Goal: Transaction & Acquisition: Purchase product/service

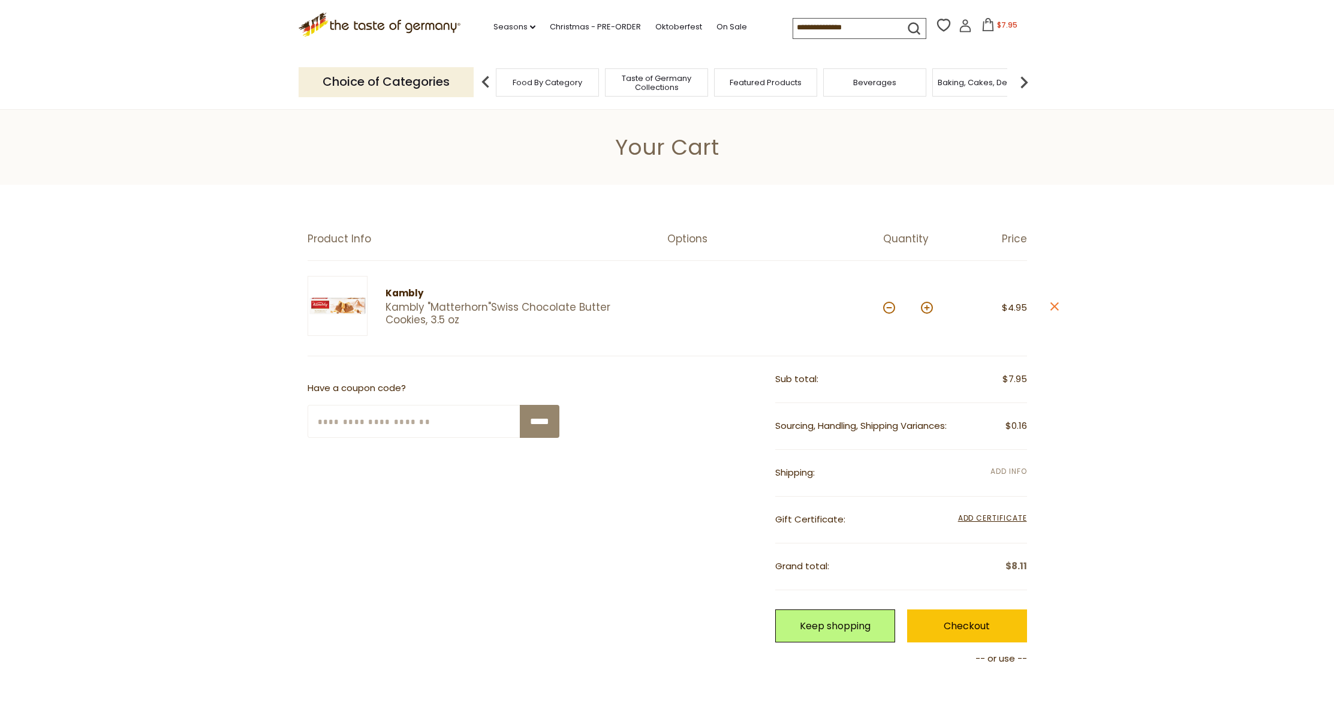
click at [990, 470] on span "Add Info" at bounding box center [1008, 471] width 36 height 10
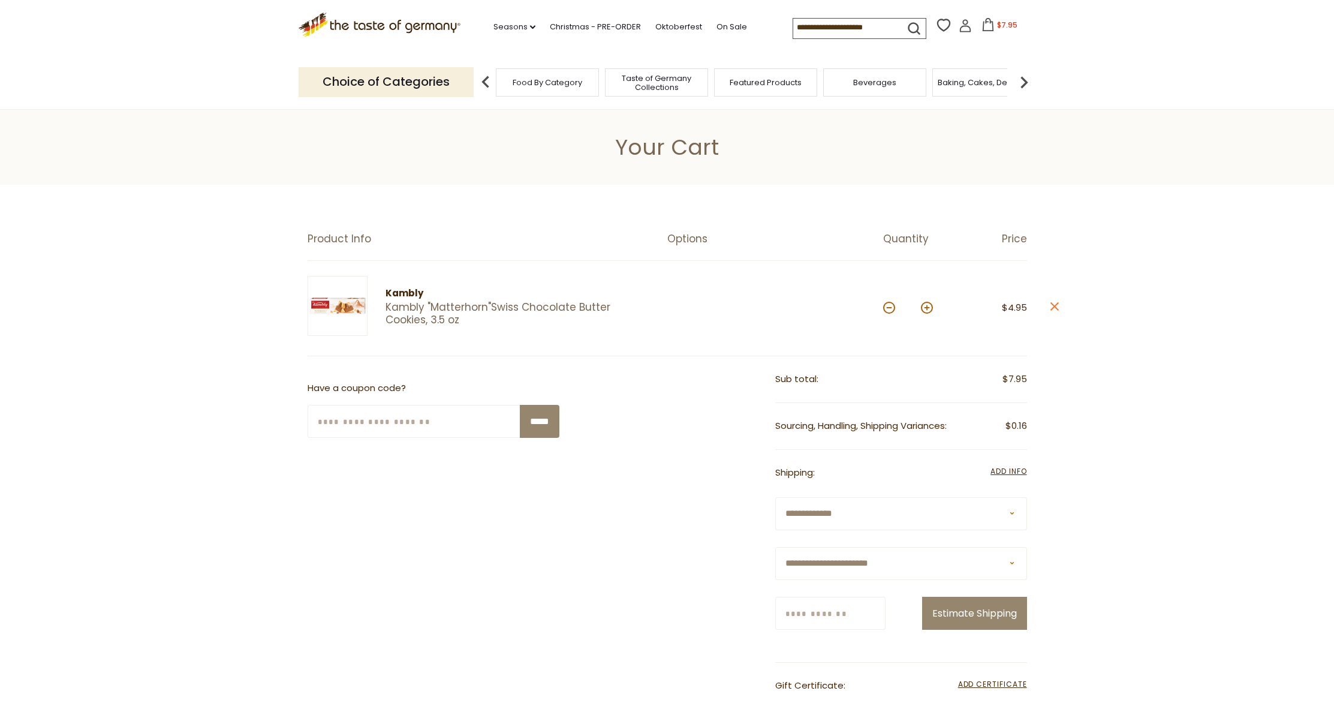
click at [775, 510] on select "**********" at bounding box center [901, 513] width 252 height 33
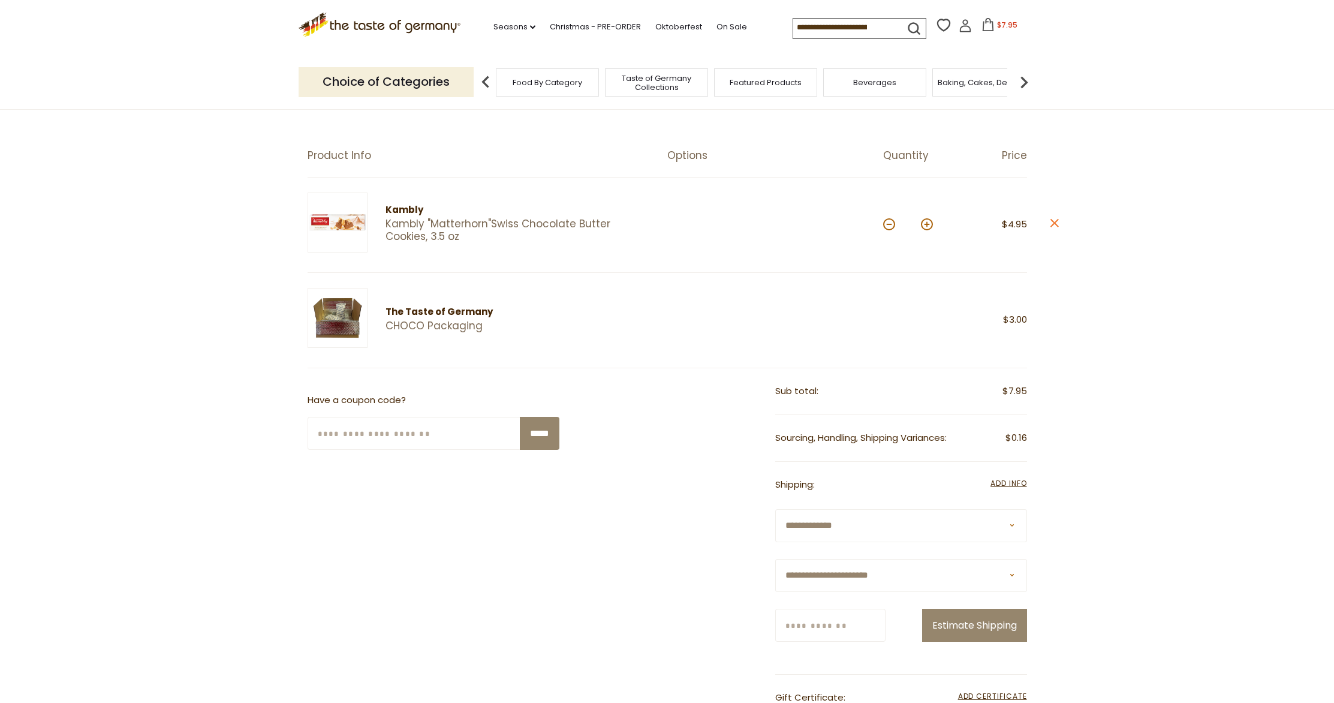
scroll to position [212, 0]
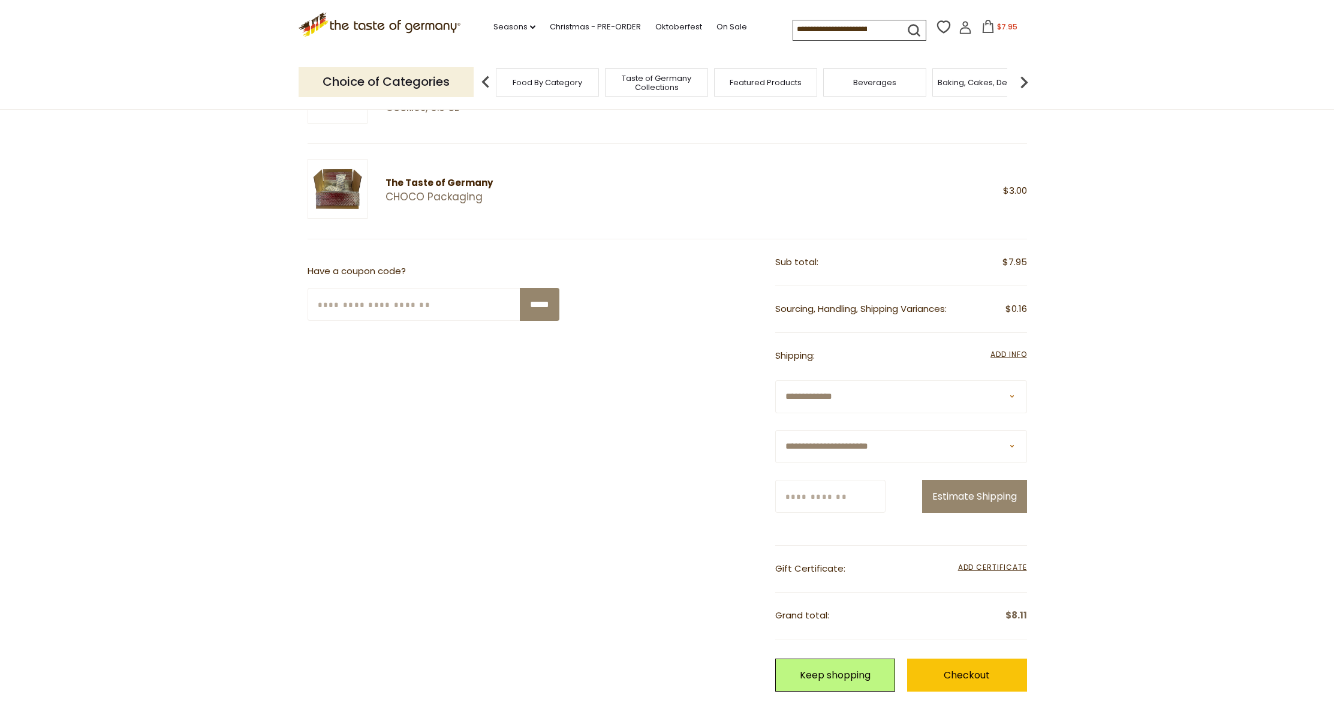
click at [775, 460] on select "**********" at bounding box center [901, 446] width 252 height 33
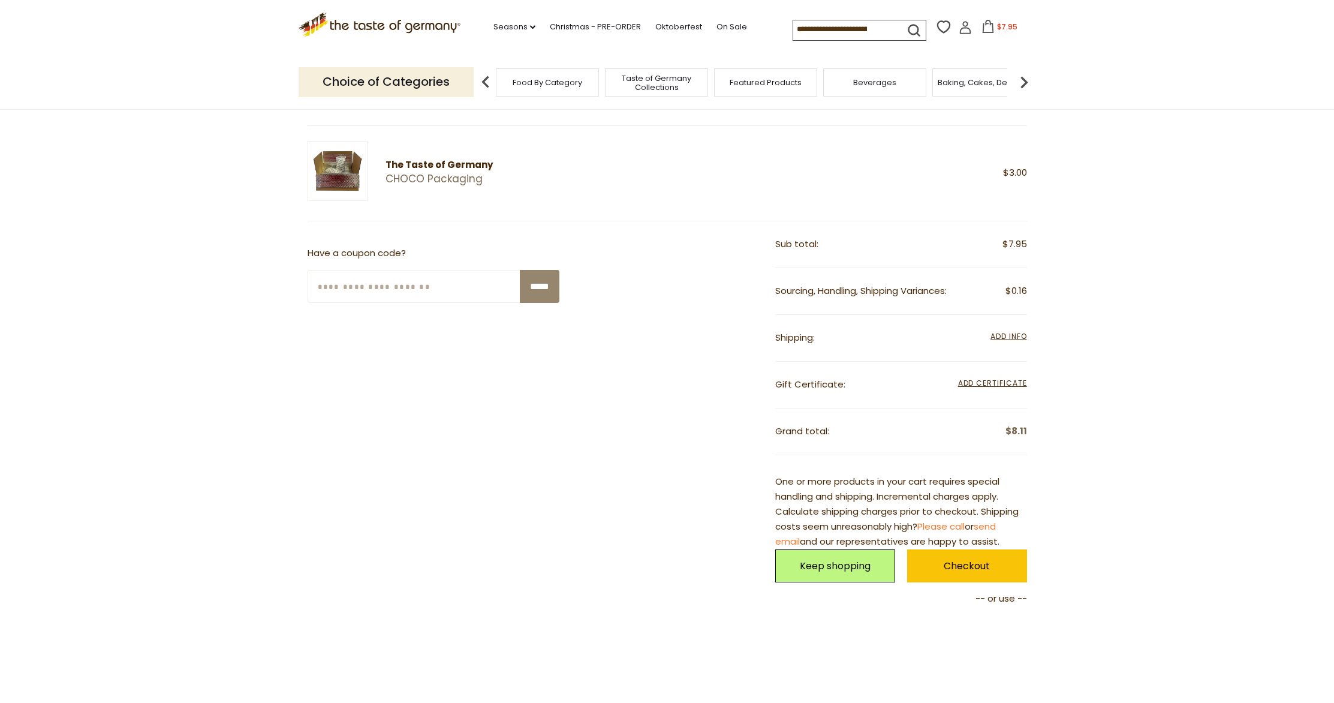
scroll to position [222, 0]
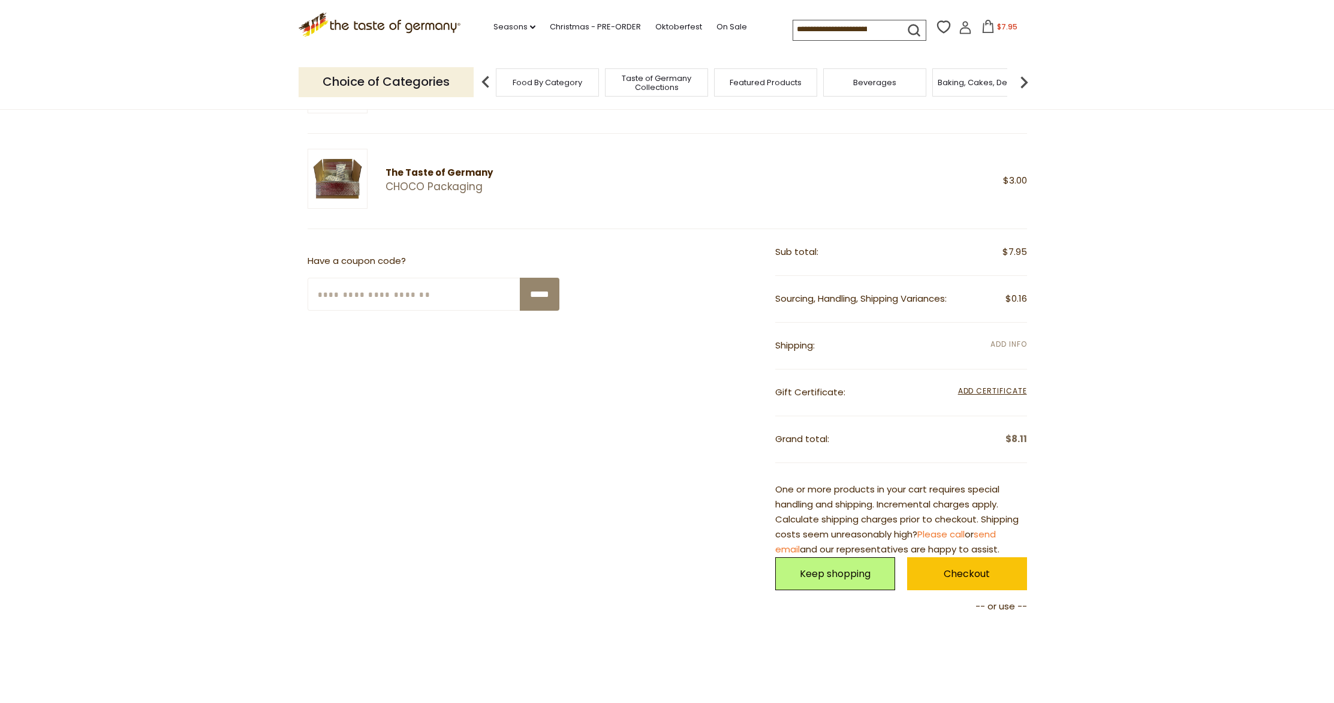
click at [1018, 342] on span "Add Info" at bounding box center [1008, 344] width 36 height 10
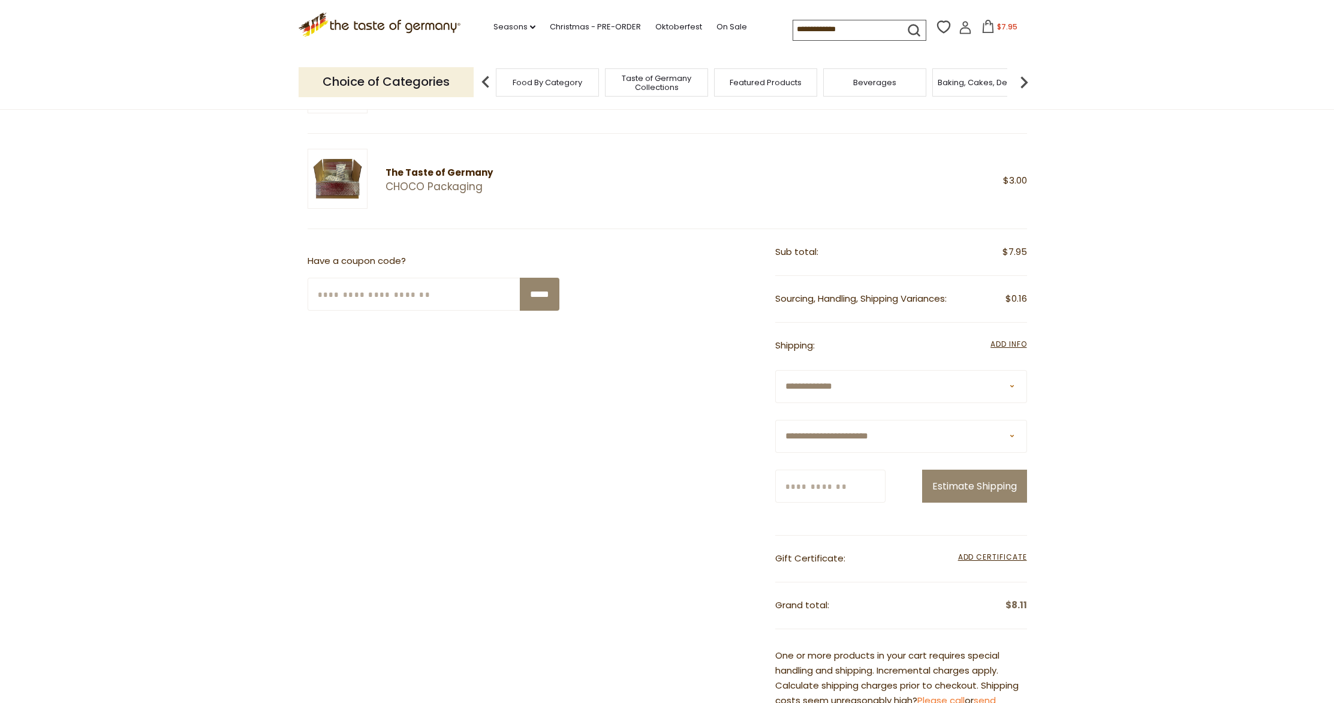
click at [865, 448] on select "**********" at bounding box center [901, 436] width 252 height 33
select select "**"
click at [775, 420] on select "**********" at bounding box center [901, 436] width 252 height 33
click at [848, 492] on input "Zip/Postcode" at bounding box center [830, 485] width 110 height 33
type input "*****"
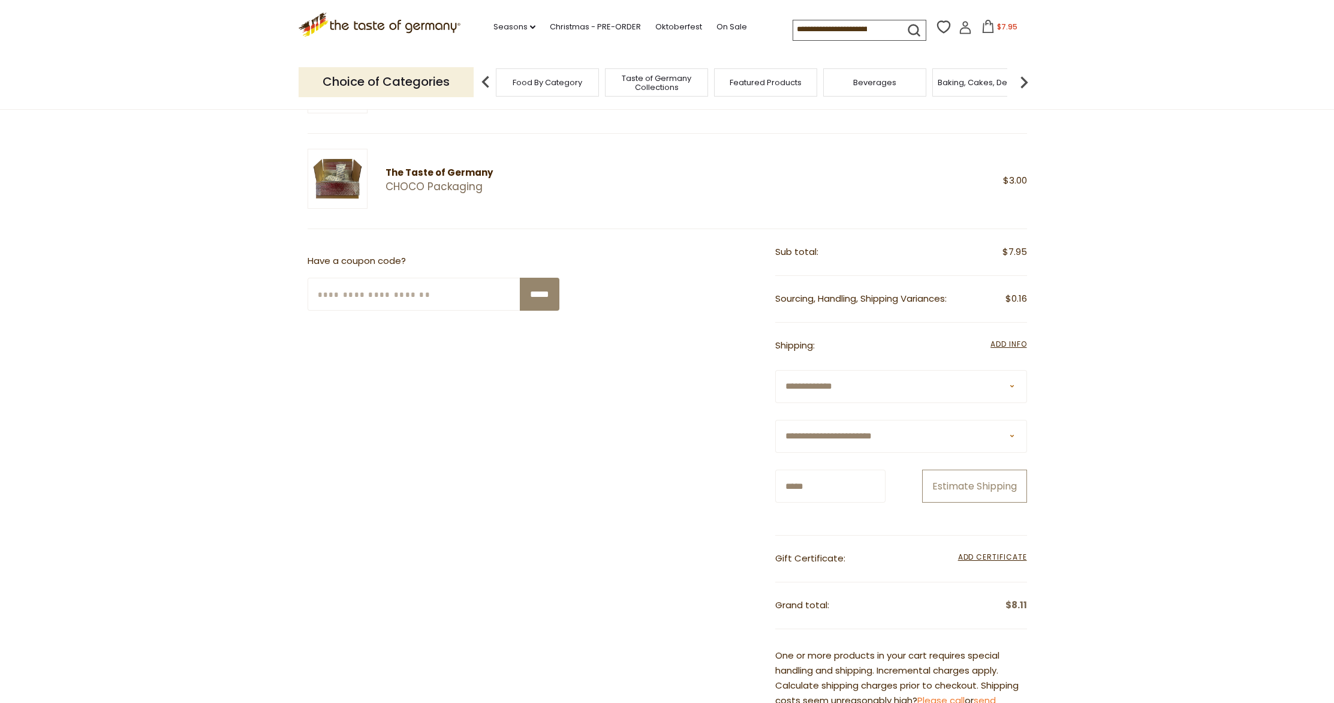
click at [969, 487] on button "Estimate Shipping" at bounding box center [974, 485] width 105 height 33
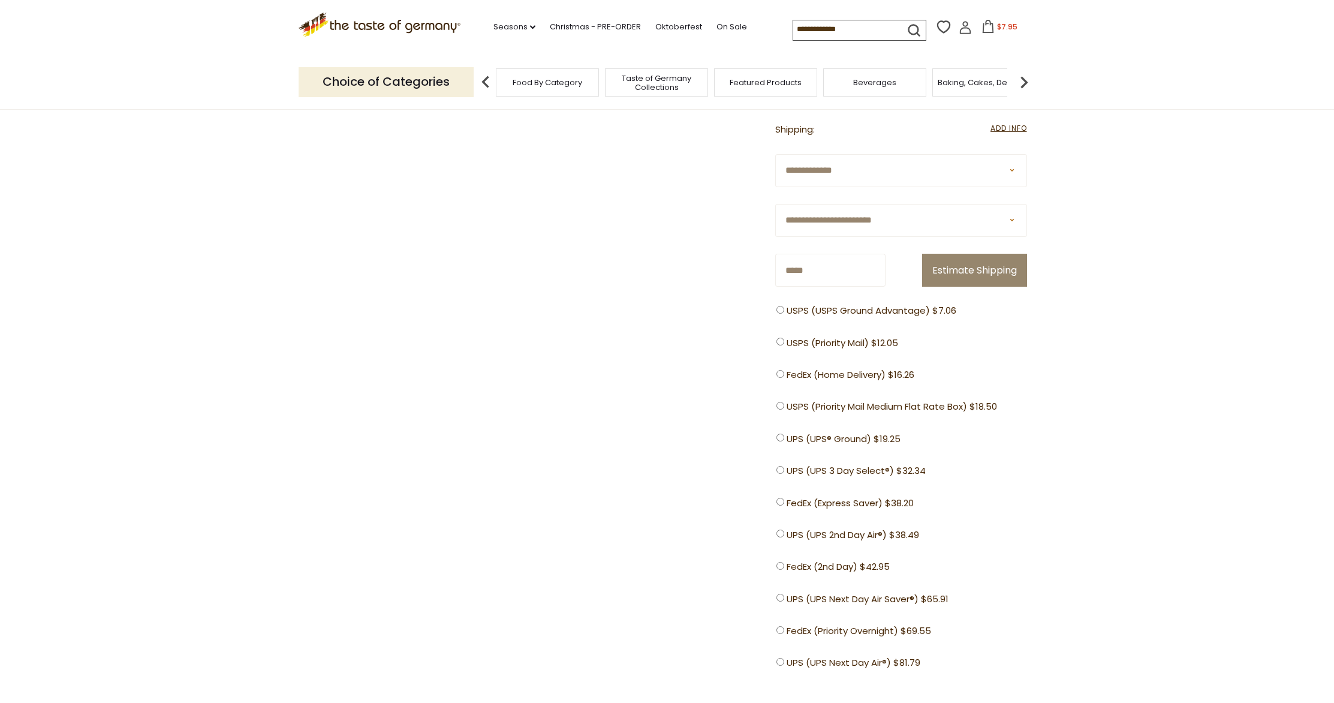
scroll to position [501, 0]
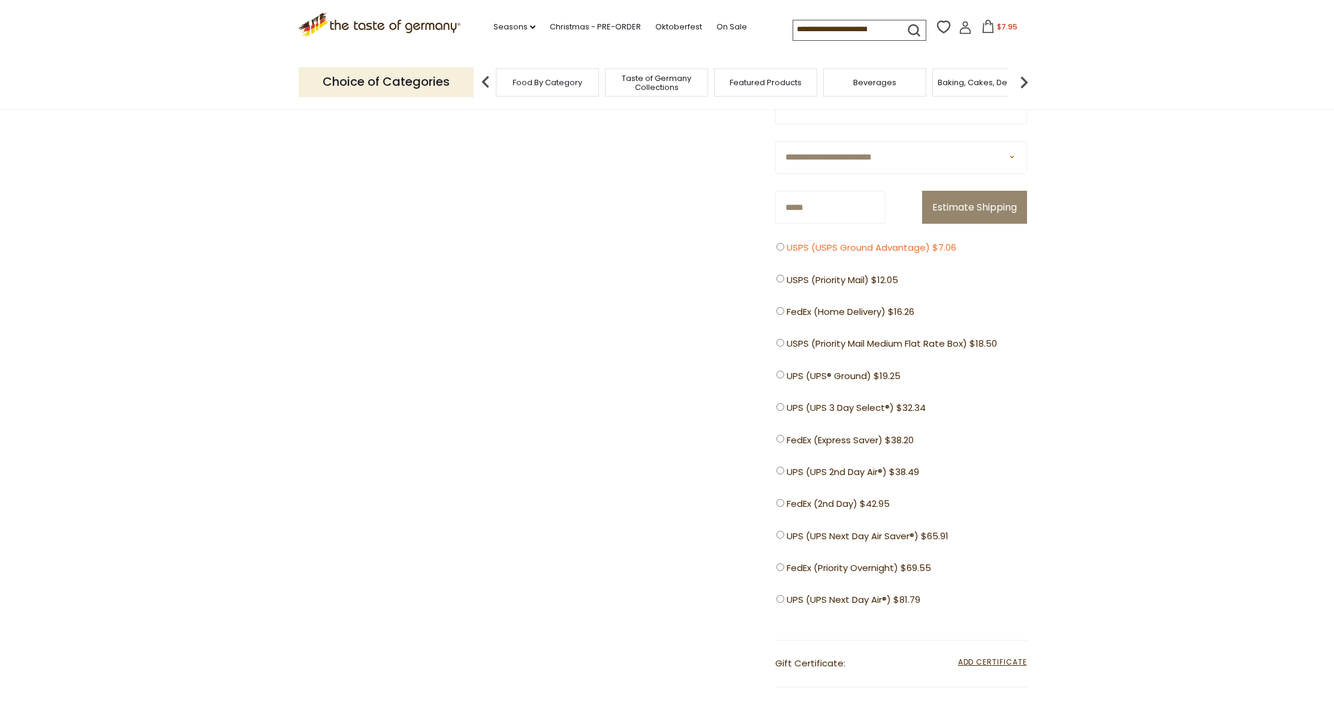
click at [869, 246] on span "USPS (USPS Ground Advantage) $7.06" at bounding box center [872, 247] width 170 height 15
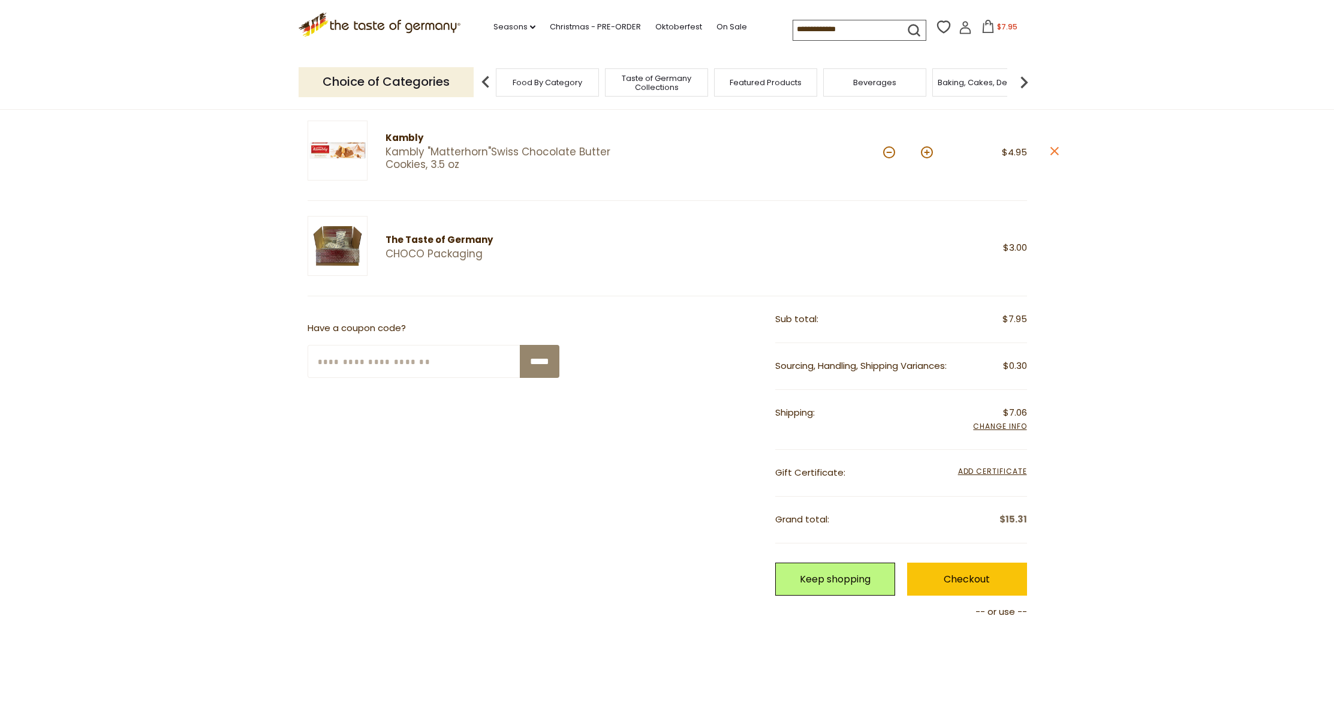
scroll to position [147, 0]
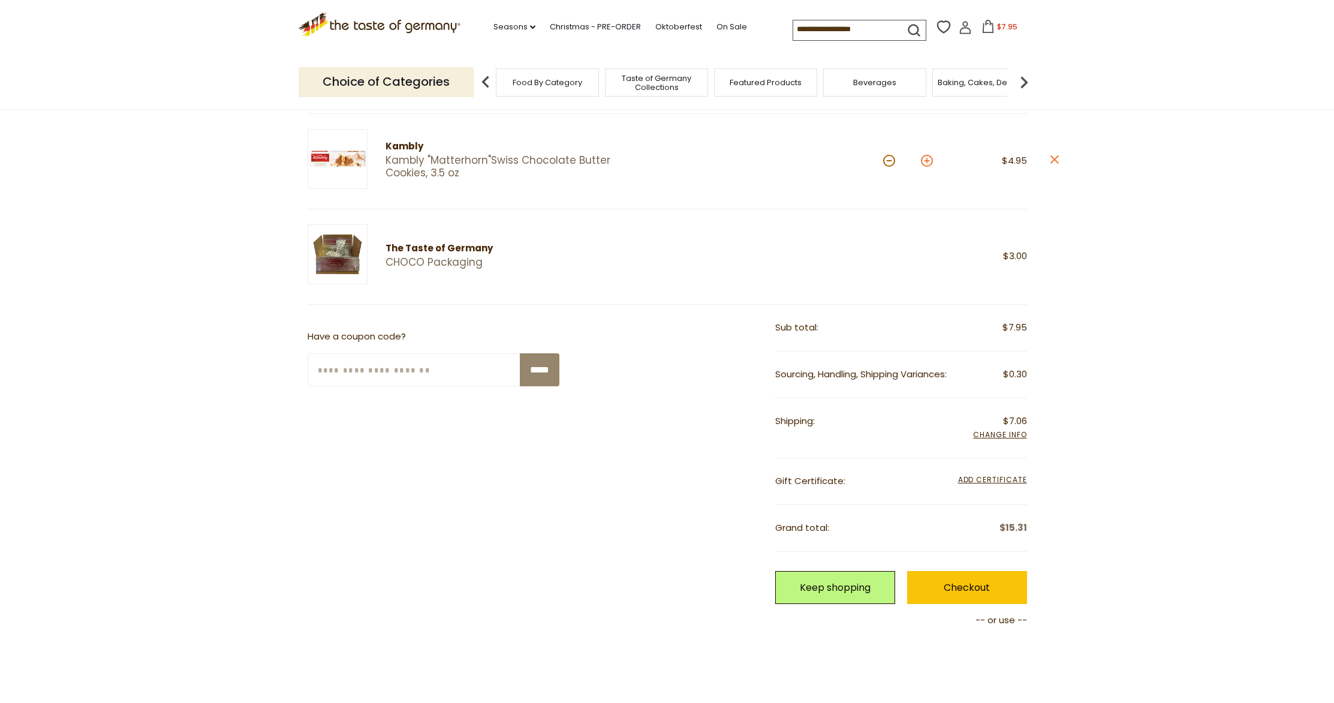
click at [927, 161] on button at bounding box center [927, 161] width 12 height 12
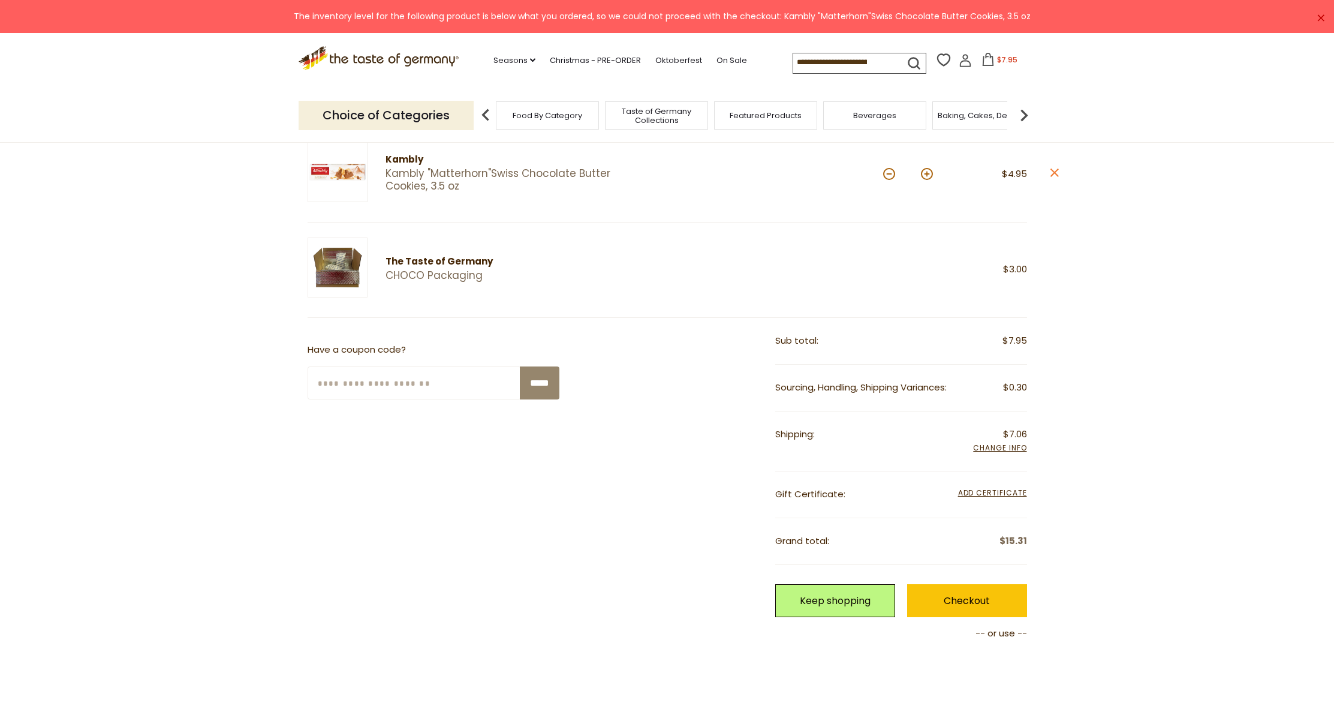
scroll to position [129, 0]
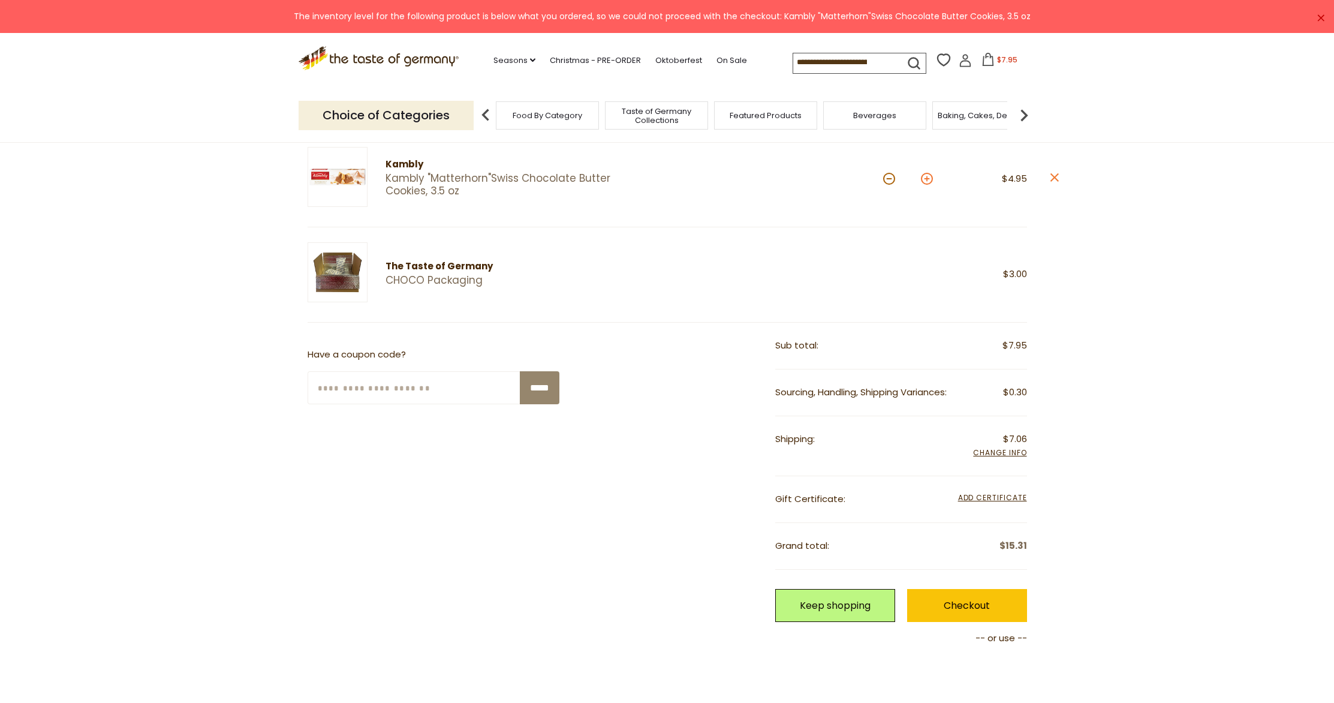
click at [930, 177] on button at bounding box center [927, 179] width 12 height 12
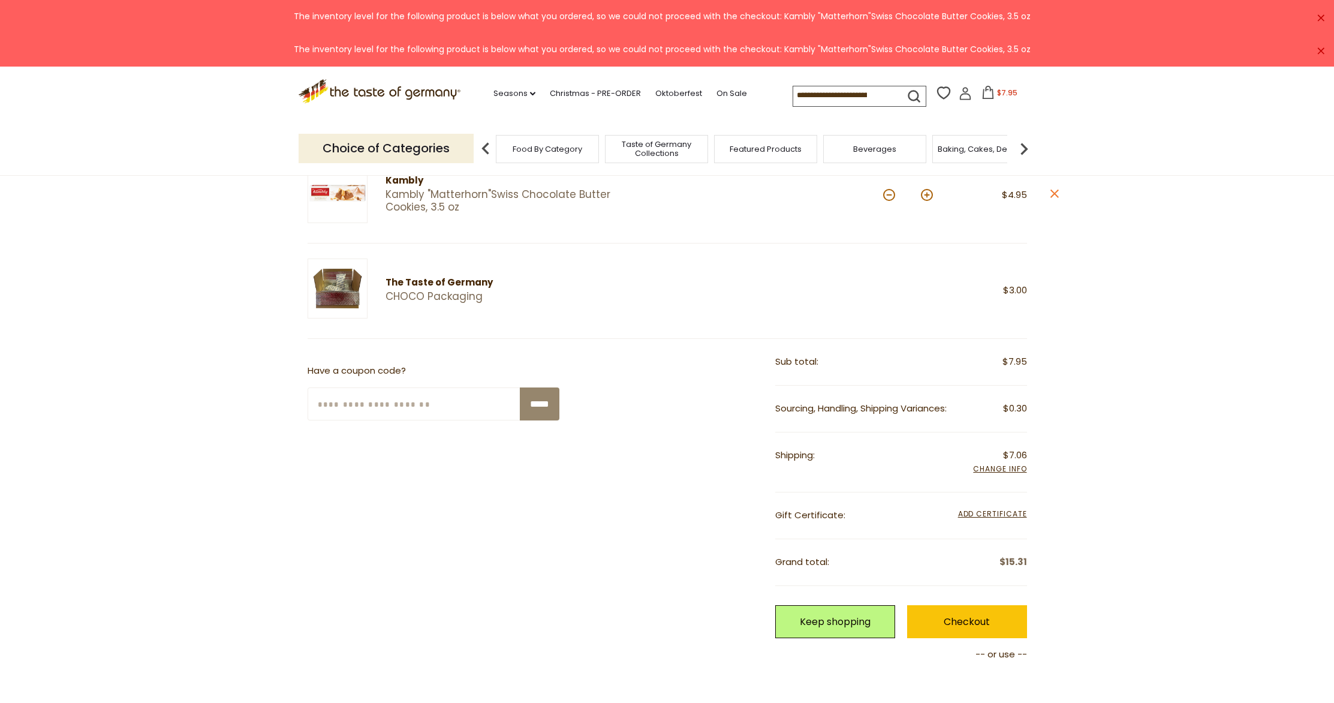
scroll to position [38, 0]
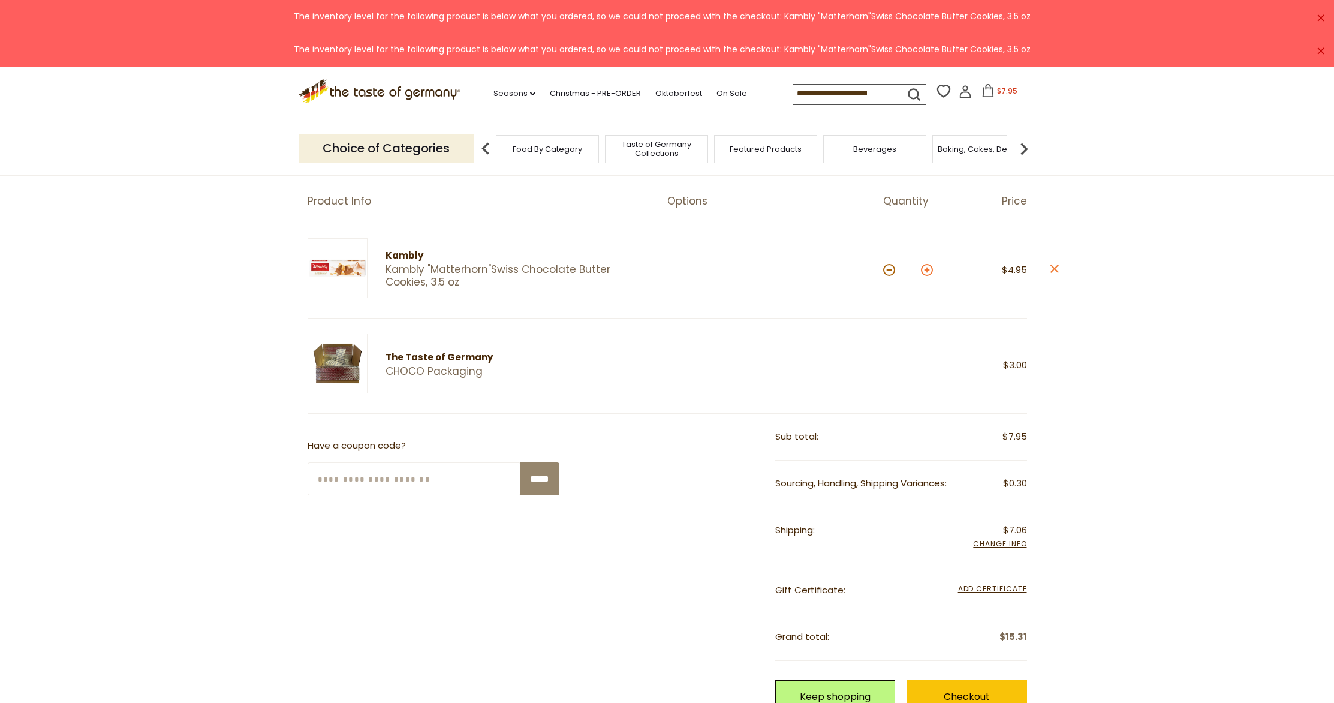
click at [926, 268] on button at bounding box center [927, 270] width 12 height 12
type input "*"
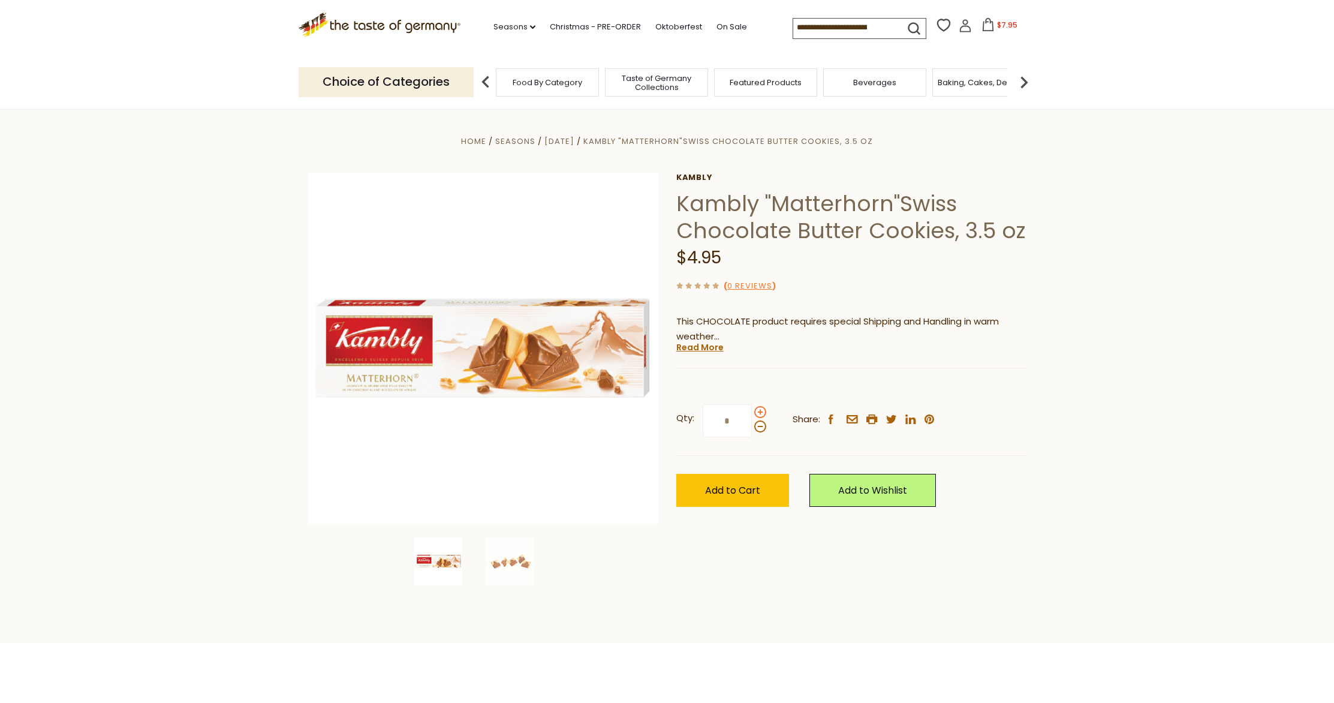
click at [756, 411] on span at bounding box center [760, 412] width 12 height 12
click at [752, 411] on input "*" at bounding box center [727, 420] width 49 height 33
click at [760, 412] on span at bounding box center [760, 412] width 12 height 12
click at [752, 412] on input "*" at bounding box center [727, 420] width 49 height 33
click at [761, 409] on span at bounding box center [760, 412] width 12 height 12
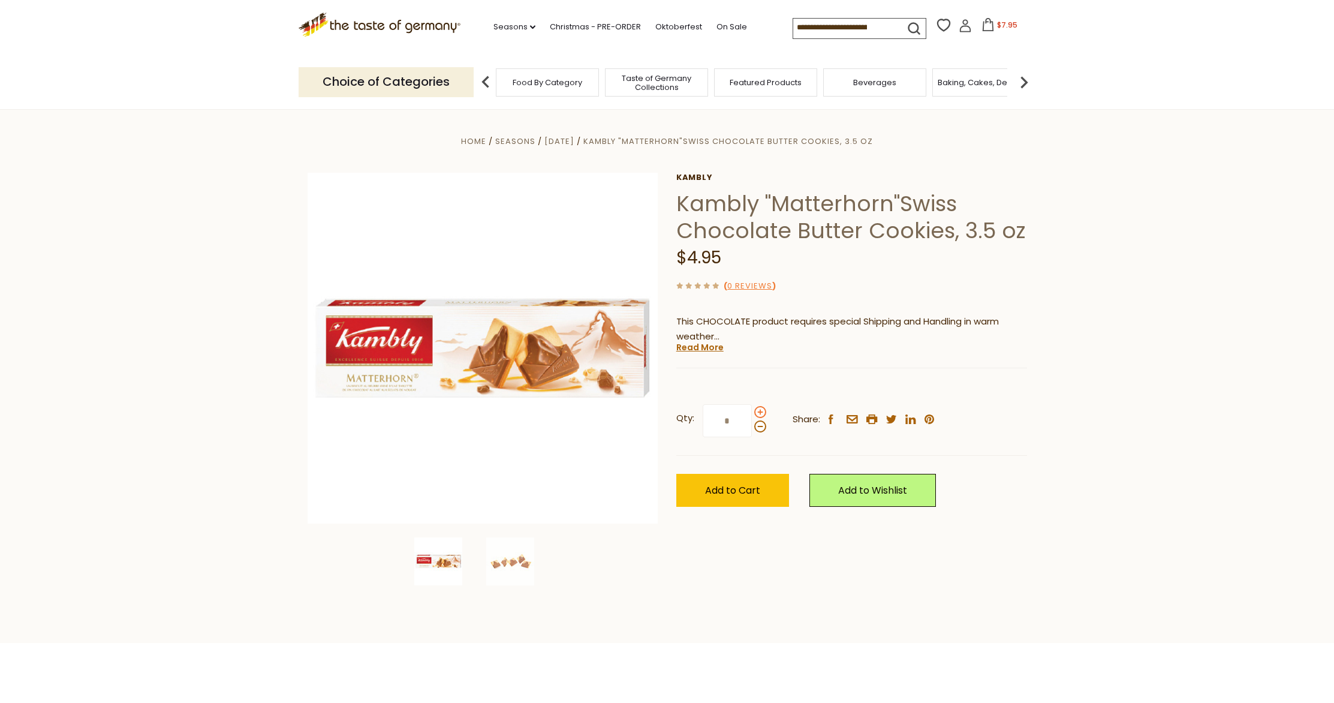
click at [752, 409] on input "*" at bounding box center [727, 420] width 49 height 33
click at [761, 481] on button "Add to Cart" at bounding box center [732, 490] width 113 height 33
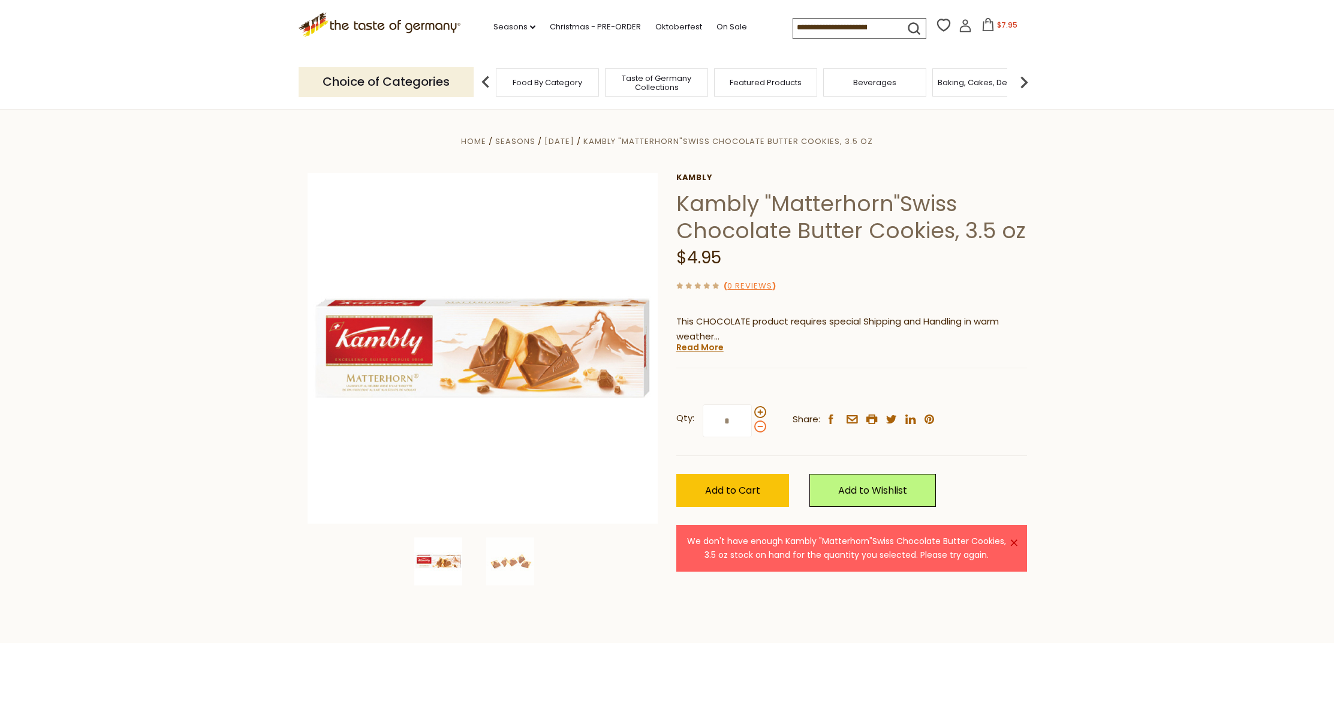
click at [759, 428] on span at bounding box center [760, 426] width 12 height 12
click at [752, 428] on input "*" at bounding box center [727, 420] width 49 height 33
click at [759, 428] on span at bounding box center [760, 426] width 12 height 12
click at [752, 428] on input "*" at bounding box center [727, 420] width 49 height 33
click at [748, 489] on span "Add to Cart" at bounding box center [732, 490] width 55 height 14
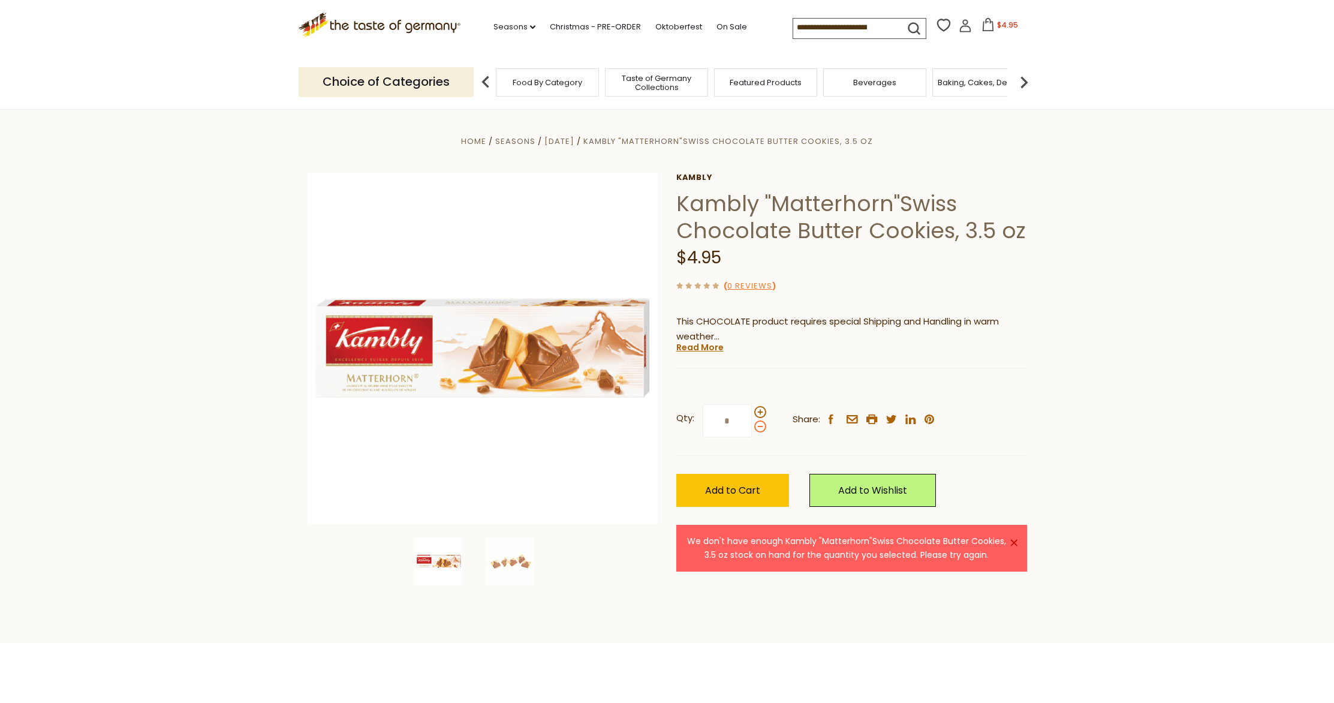
click at [760, 430] on span at bounding box center [760, 426] width 12 height 12
click at [752, 430] on input "*" at bounding box center [727, 420] width 49 height 33
type input "*"
click at [743, 487] on span "Add to Cart" at bounding box center [732, 490] width 55 height 14
